Goal: Information Seeking & Learning: Understand process/instructions

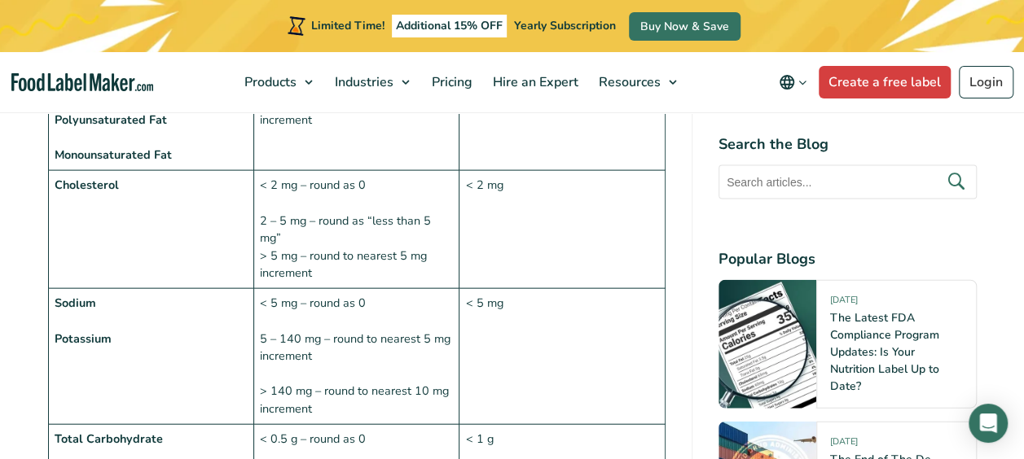
scroll to position [1710, 0]
click at [329, 244] on td "< 2 mg – round as 0 2 – 5 mg – round as “less than 5 mg” > 5 mg – round to near…" at bounding box center [355, 230] width 205 height 118
drag, startPoint x: 261, startPoint y: 236, endPoint x: 441, endPoint y: 243, distance: 179.3
click at [441, 243] on td "< 2 mg – round as 0 2 – 5 mg – round as “less than 5 mg” > 5 mg – round to near…" at bounding box center [355, 230] width 205 height 118
copy td "> 5 mg – round to nearest 5 mg"
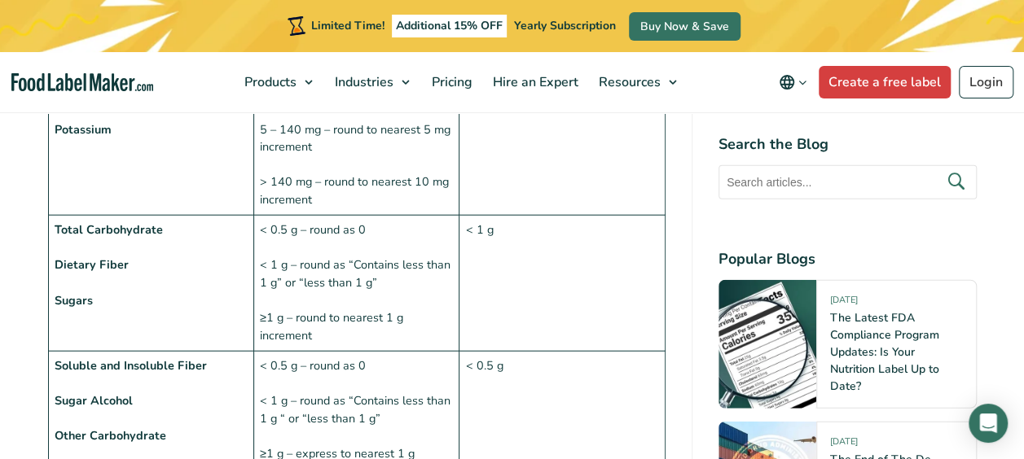
scroll to position [1955, 0]
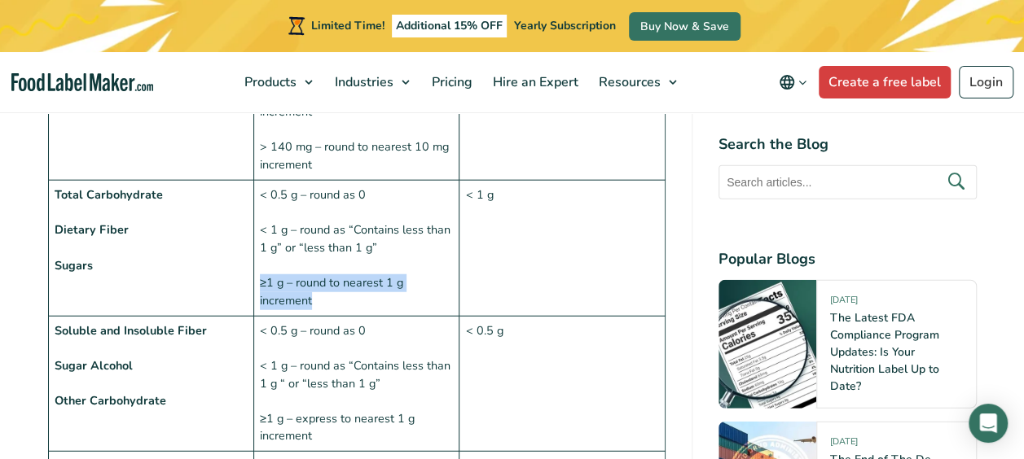
drag, startPoint x: 258, startPoint y: 261, endPoint x: 317, endPoint y: 281, distance: 62.1
click at [317, 281] on td "< 0.5 g – round as 0 < 1 g – round as “Contains less than 1 g” or “less than 1 …" at bounding box center [355, 248] width 205 height 136
copy td "≥1 g – round to nearest 1 g increment"
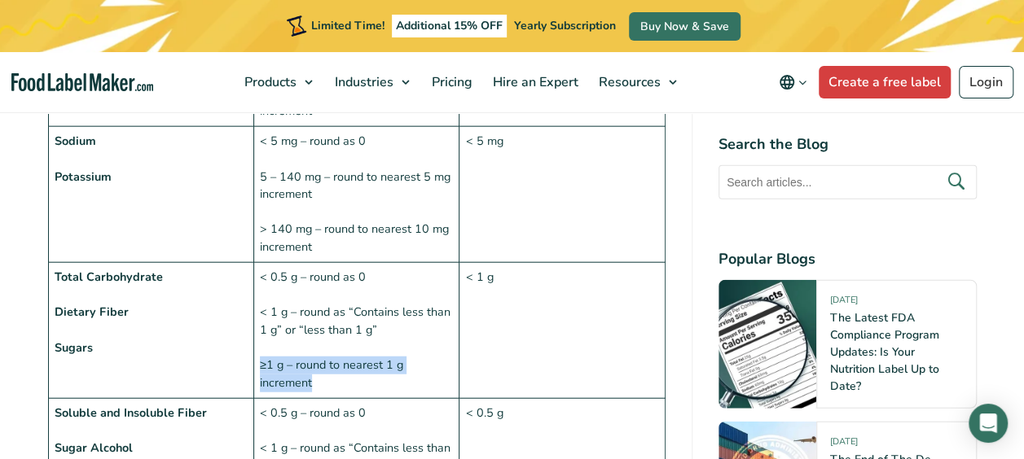
scroll to position [1873, 0]
click at [471, 329] on td "< 1 g" at bounding box center [561, 329] width 205 height 136
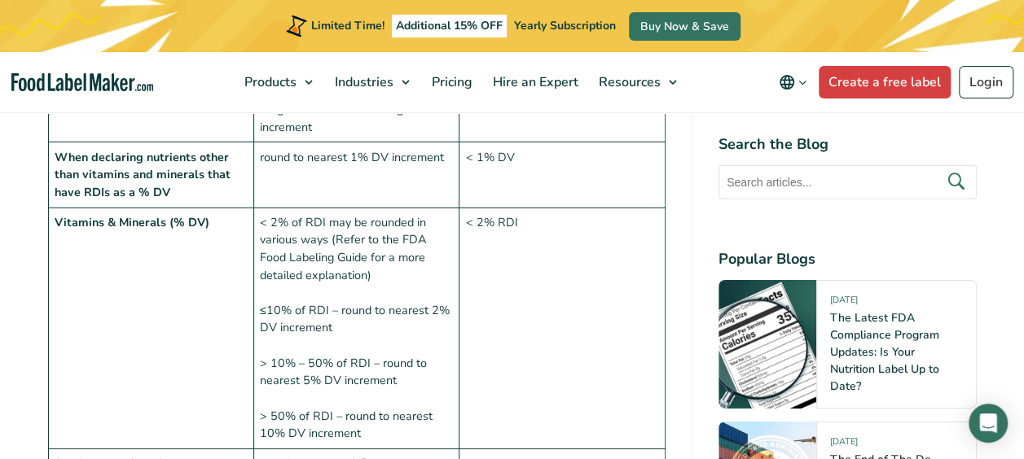
scroll to position [2443, 0]
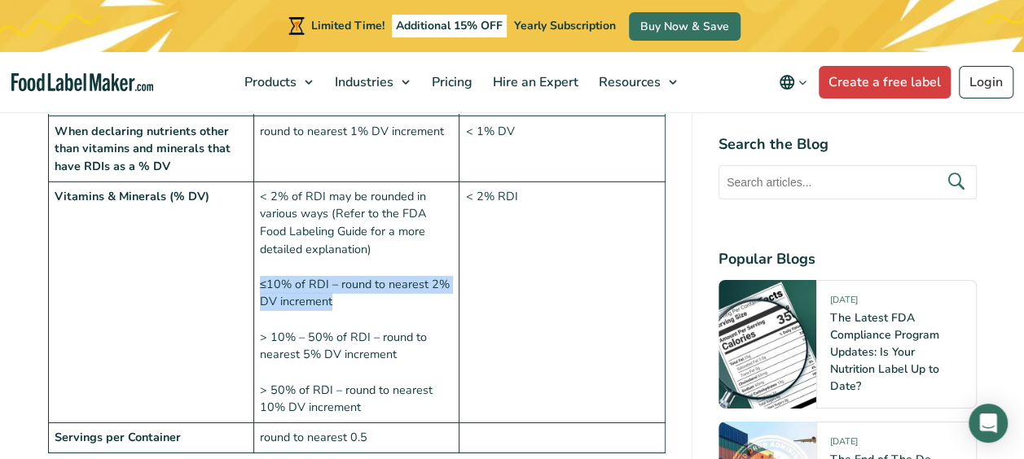
drag, startPoint x: 259, startPoint y: 264, endPoint x: 342, endPoint y: 278, distance: 84.2
click at [342, 278] on td "< 2% of RDI may be rounded in various ways (Refer to the FDA Food Labeling Guid…" at bounding box center [355, 302] width 205 height 241
copy td "≤10% of RDI – round to nearest 2% DV increment"
